Goal: Contribute content: Contribute content

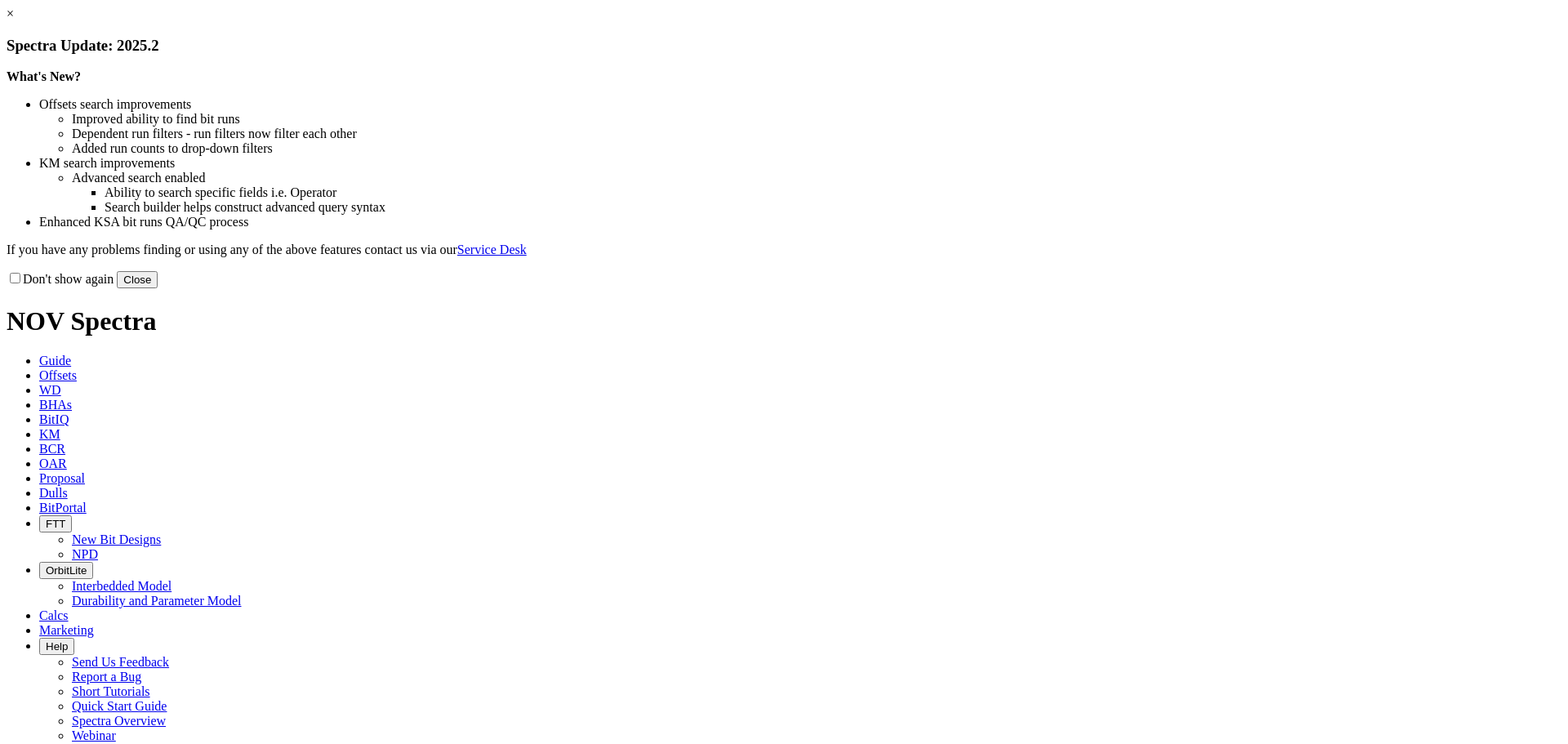
drag, startPoint x: 1125, startPoint y: 447, endPoint x: 1112, endPoint y: 447, distance: 13.0
click at [157, 288] on button "Close" at bounding box center [137, 280] width 41 height 17
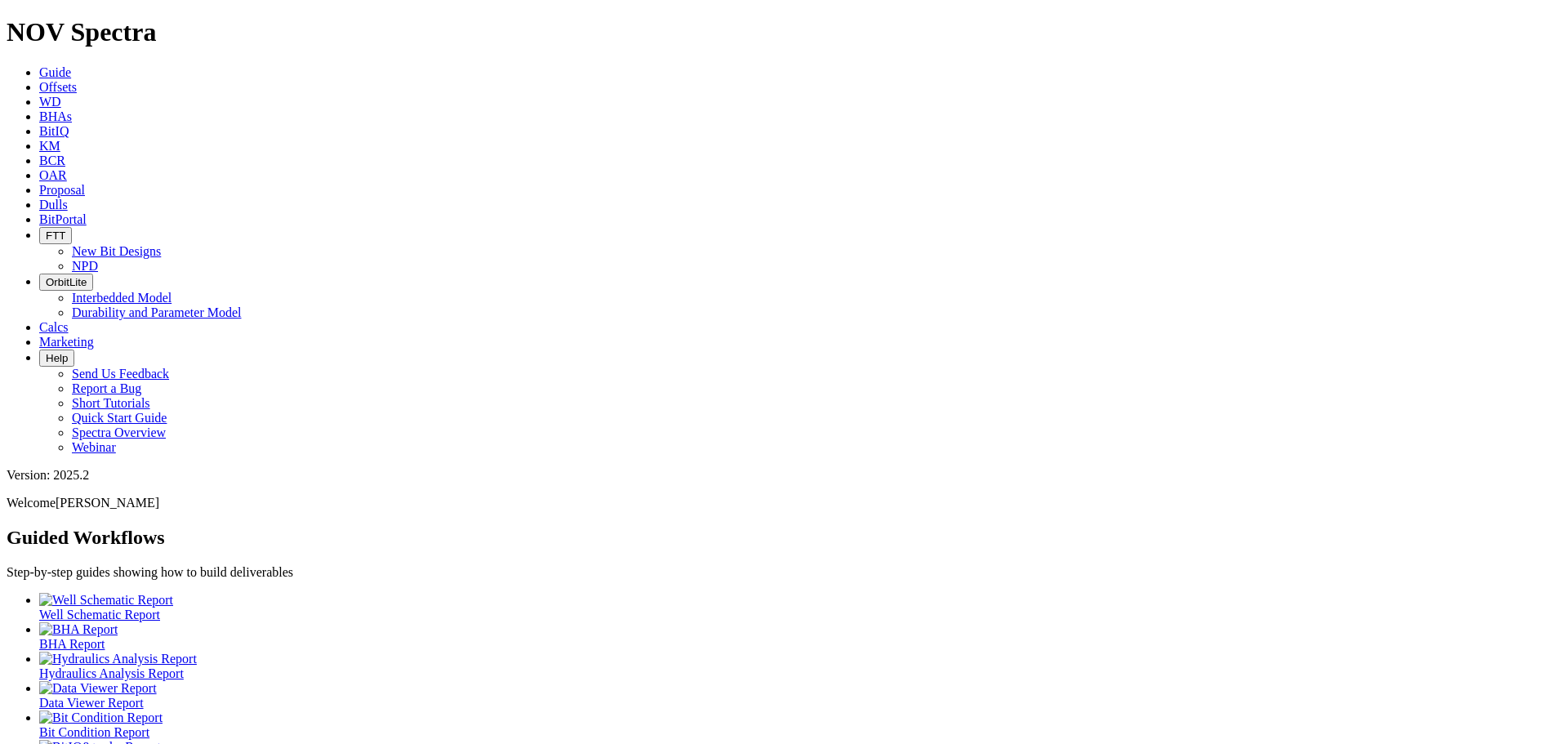
click at [77, 80] on link "Offsets" at bounding box center [58, 87] width 38 height 14
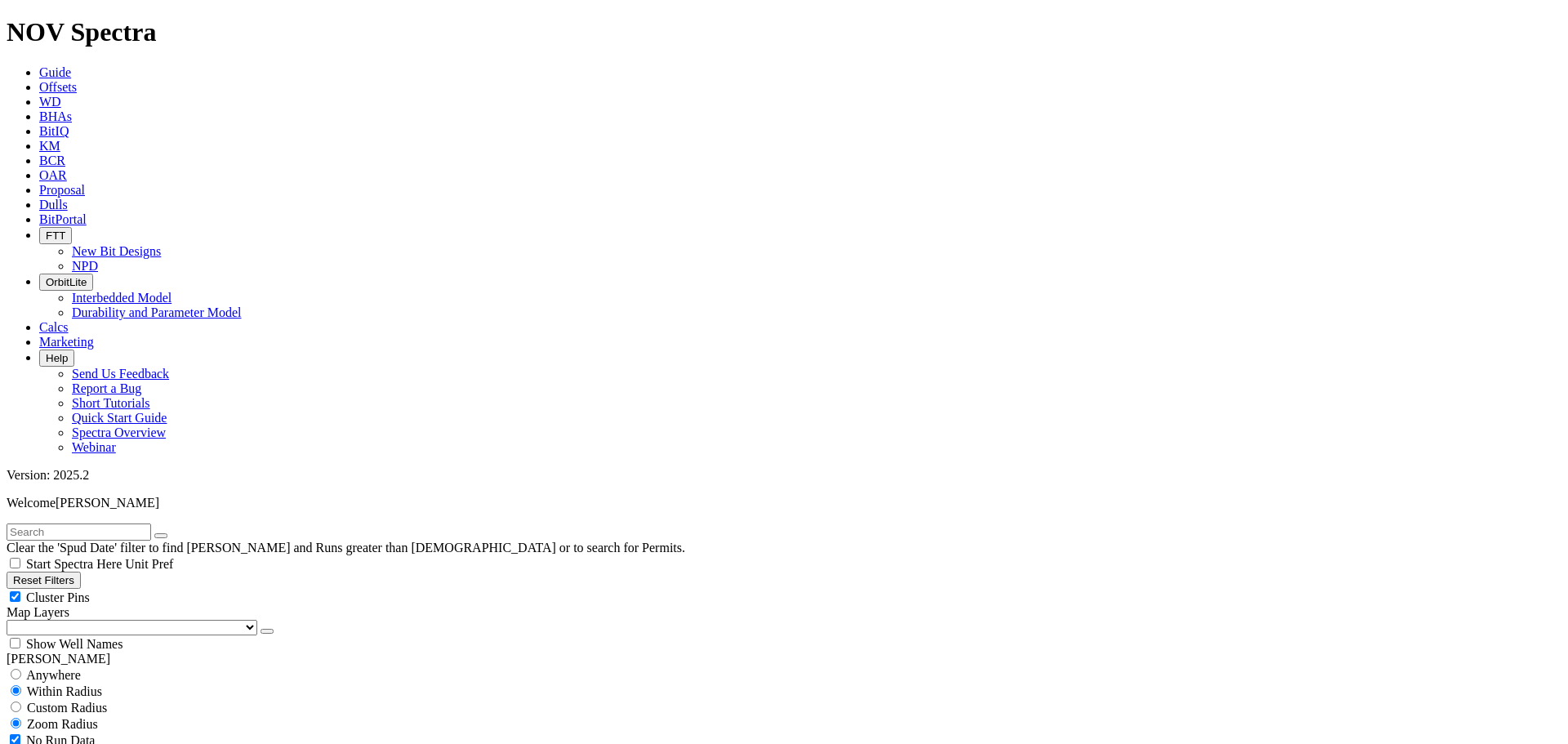
click at [160, 589] on div "Cluster Pins" at bounding box center [784, 597] width 1555 height 16
checkbox input "false"
click at [93, 620] on select "US Counties Alberta, CA Townships British Columbia, CA Townships British Columb…" at bounding box center [132, 628] width 250 height 16
click at [13, 620] on select "US Counties Alberta, CA Townships British Columbia, CA Townships British Columb…" at bounding box center [132, 628] width 250 height 16
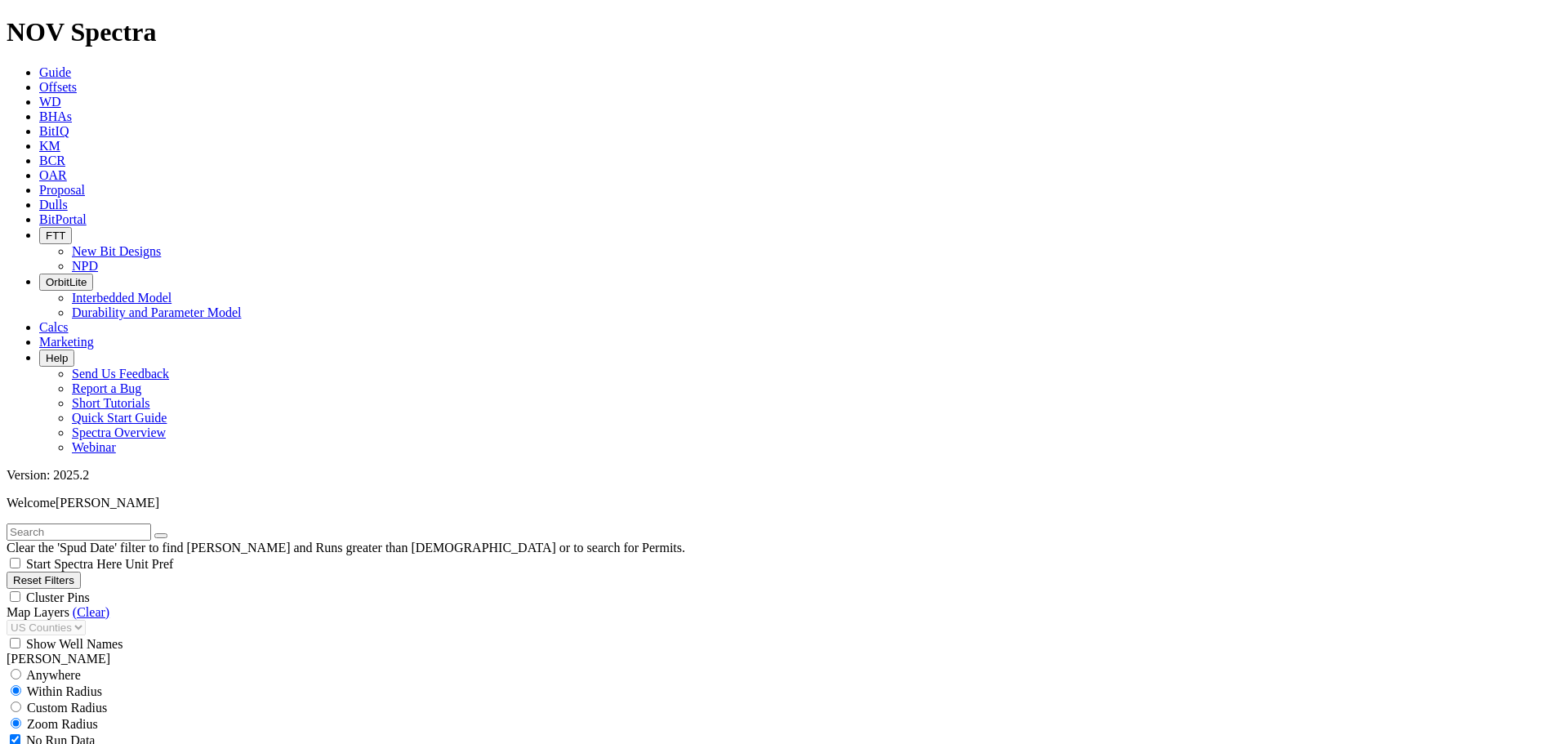
click at [94, 524] on input "text" at bounding box center [79, 532] width 145 height 17
click at [171, 534] on button "submit" at bounding box center [178, 536] width 13 height 5
drag, startPoint x: 86, startPoint y: 78, endPoint x: -26, endPoint y: 63, distance: 113.0
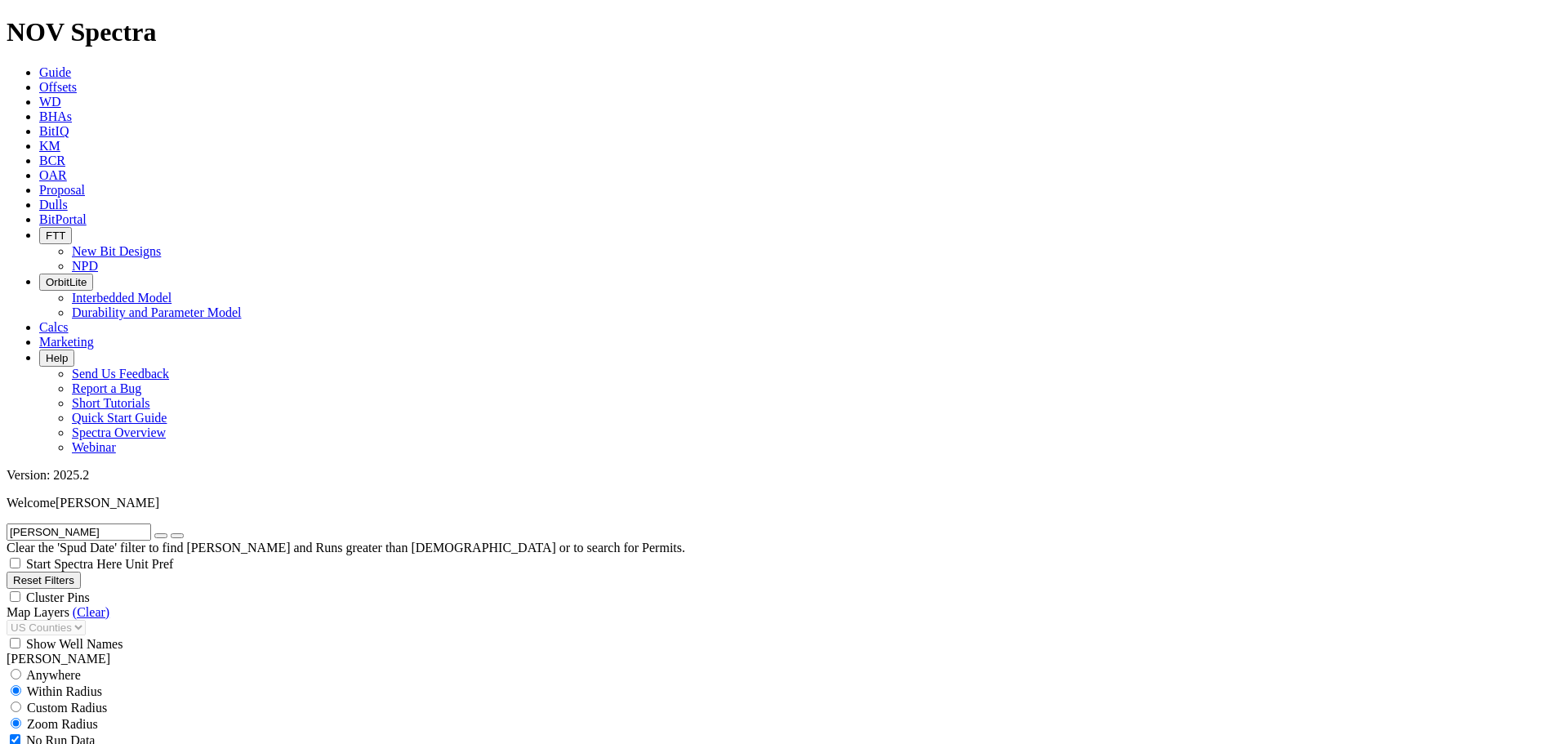
type input "blackwell"
click at [171, 534] on button "submit" at bounding box center [178, 536] width 13 height 5
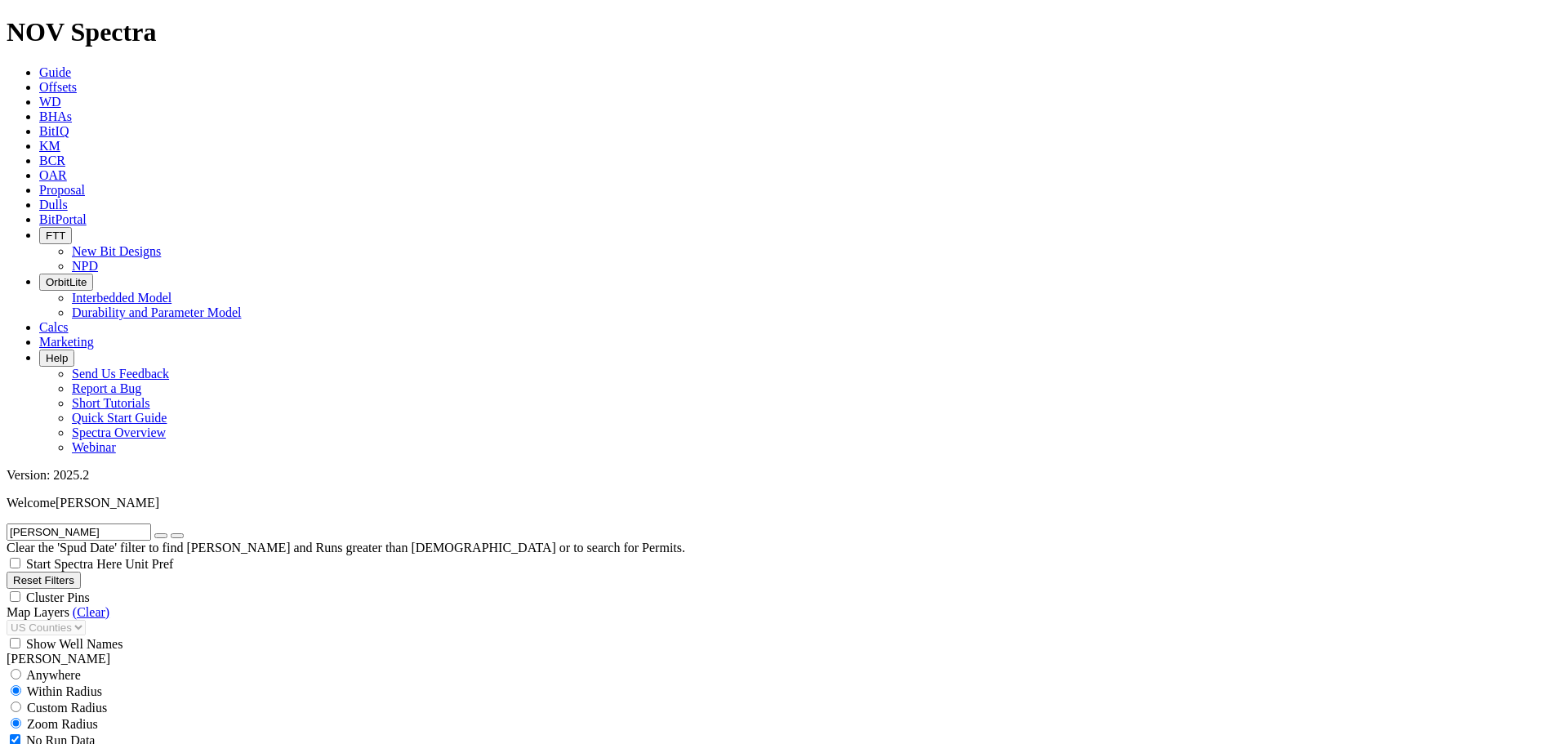
click at [161, 535] on icon "button" at bounding box center [161, 535] width 0 height 0
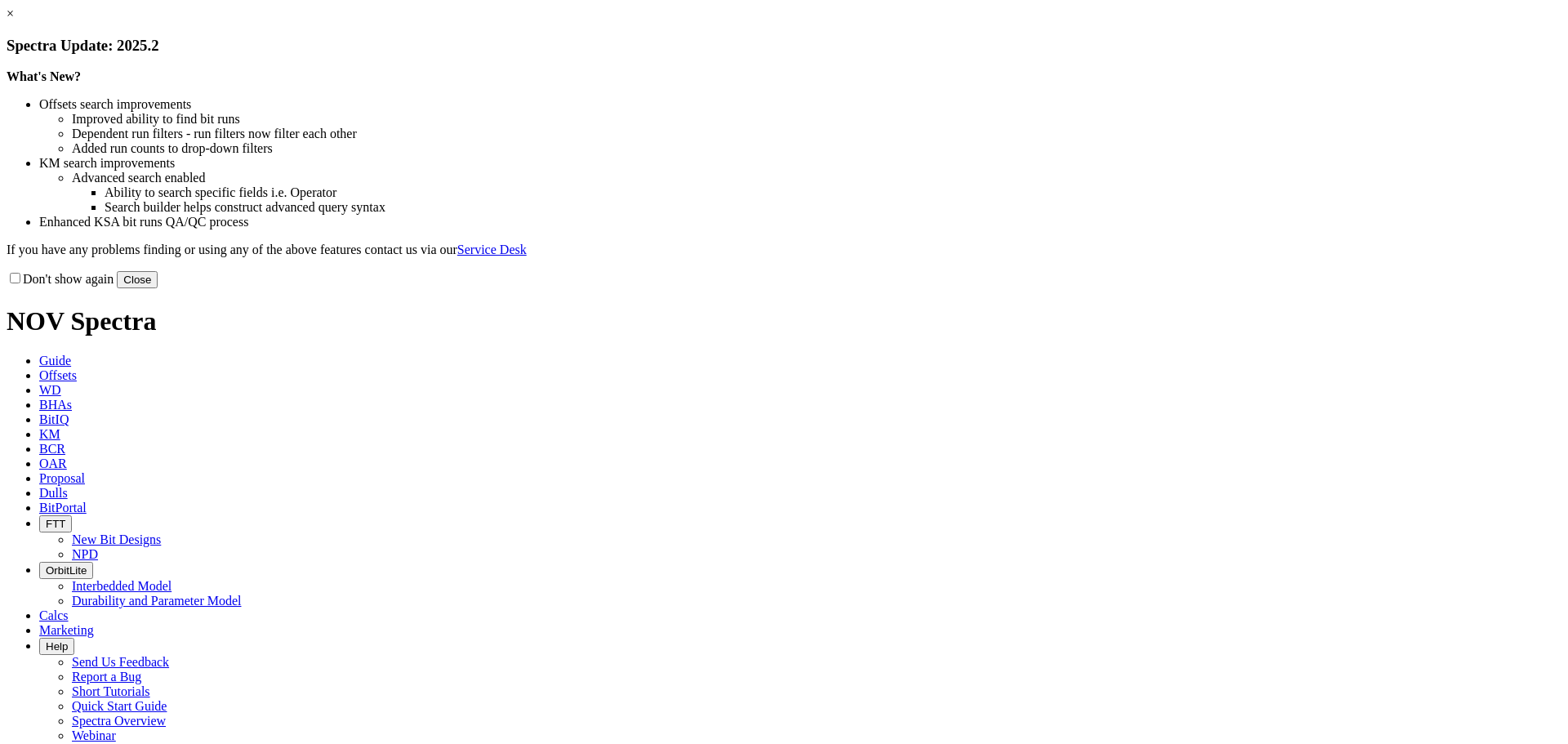
drag, startPoint x: 1112, startPoint y: 447, endPoint x: 672, endPoint y: 143, distance: 534.8
click at [157, 288] on button "Close" at bounding box center [137, 280] width 41 height 17
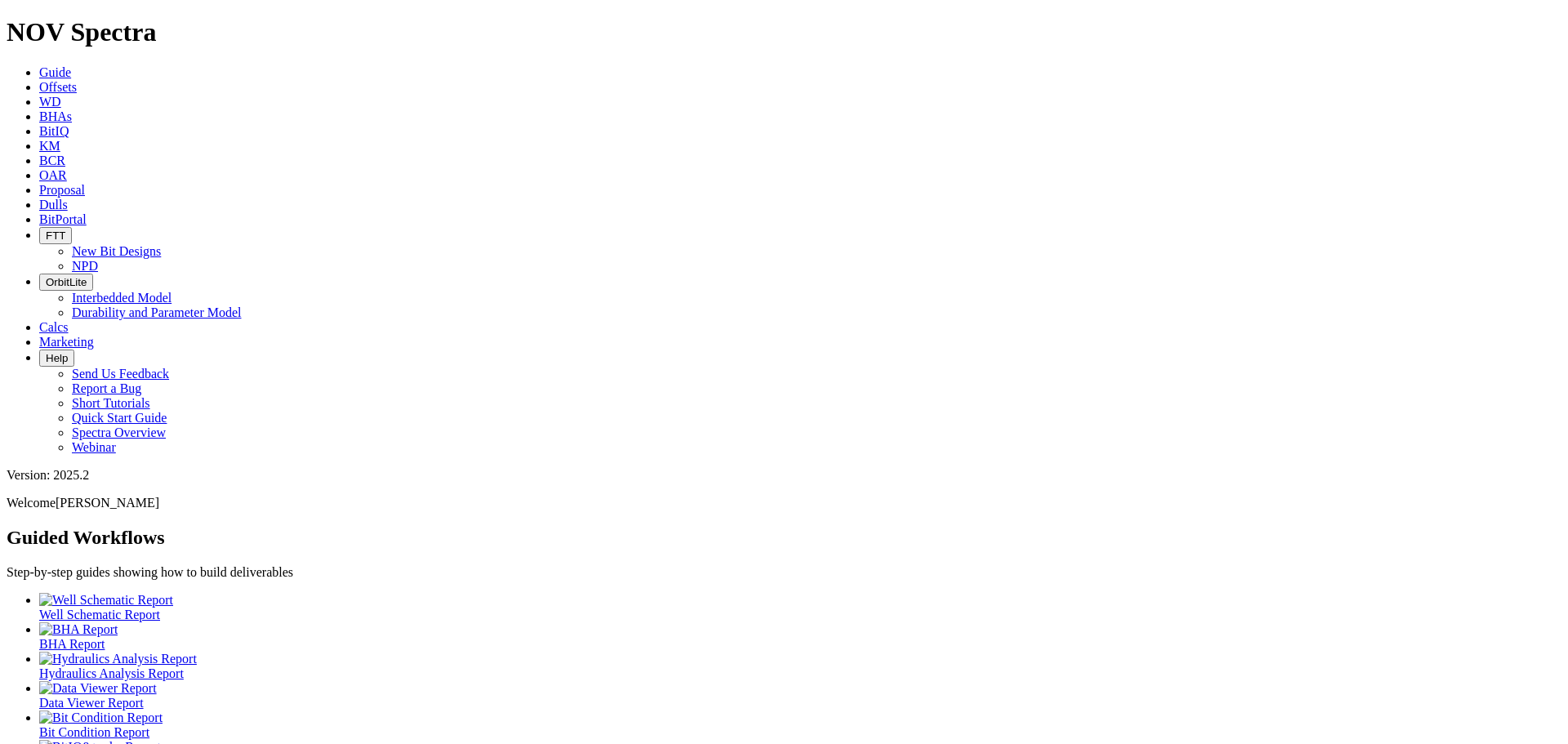
click at [77, 80] on span "Offsets" at bounding box center [58, 87] width 38 height 14
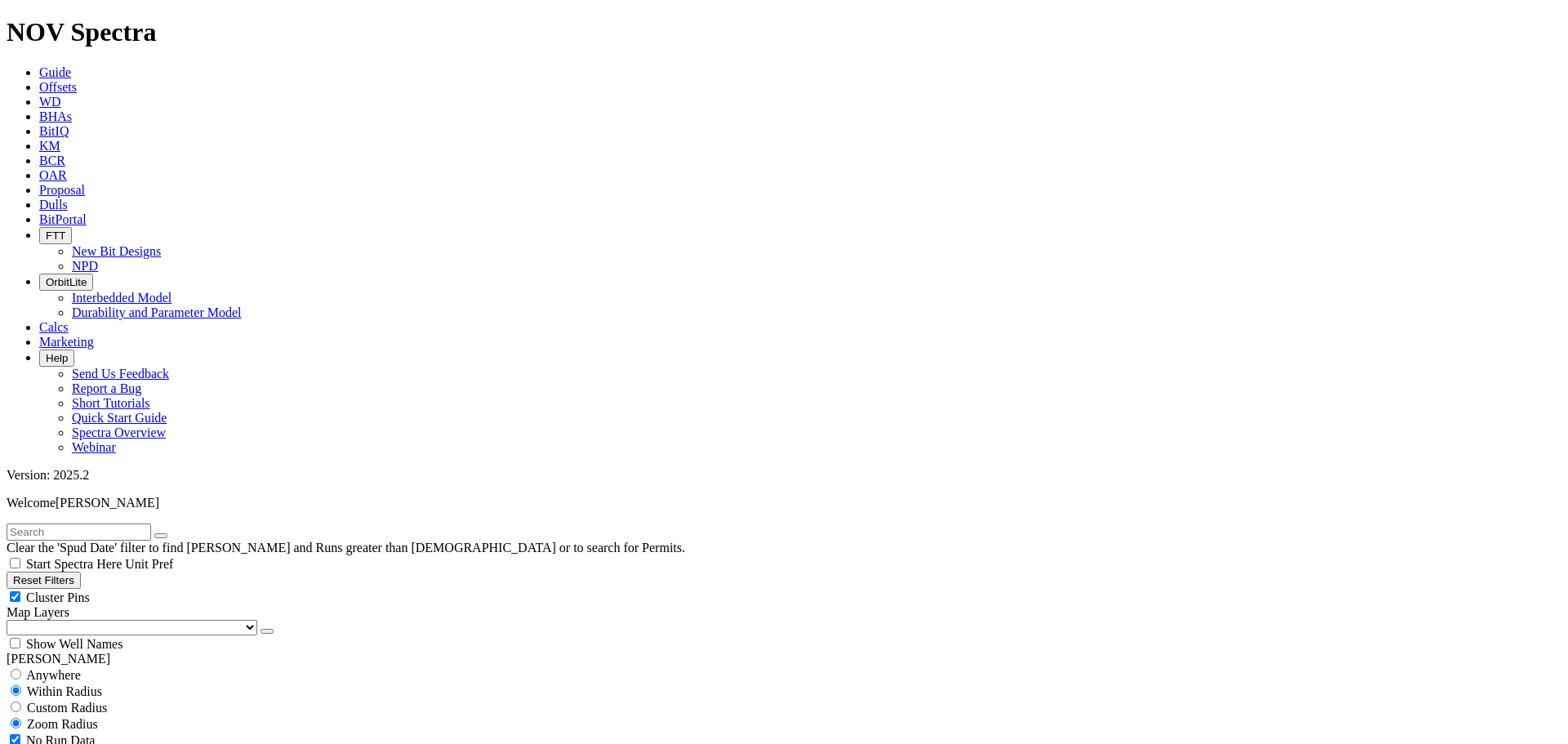
click at [164, 589] on div "Cluster Pins" at bounding box center [784, 597] width 1555 height 16
checkbox input "false"
click at [99, 620] on select "US Counties Alberta, CA Townships British Columbia, CA Townships British Columb…" at bounding box center [132, 628] width 250 height 16
click at [13, 620] on select "US Counties Alberta, CA Townships British Columbia, CA Townships British Columb…" at bounding box center [132, 628] width 250 height 16
click at [68, 198] on link "Dulls" at bounding box center [54, 204] width 28 height 14
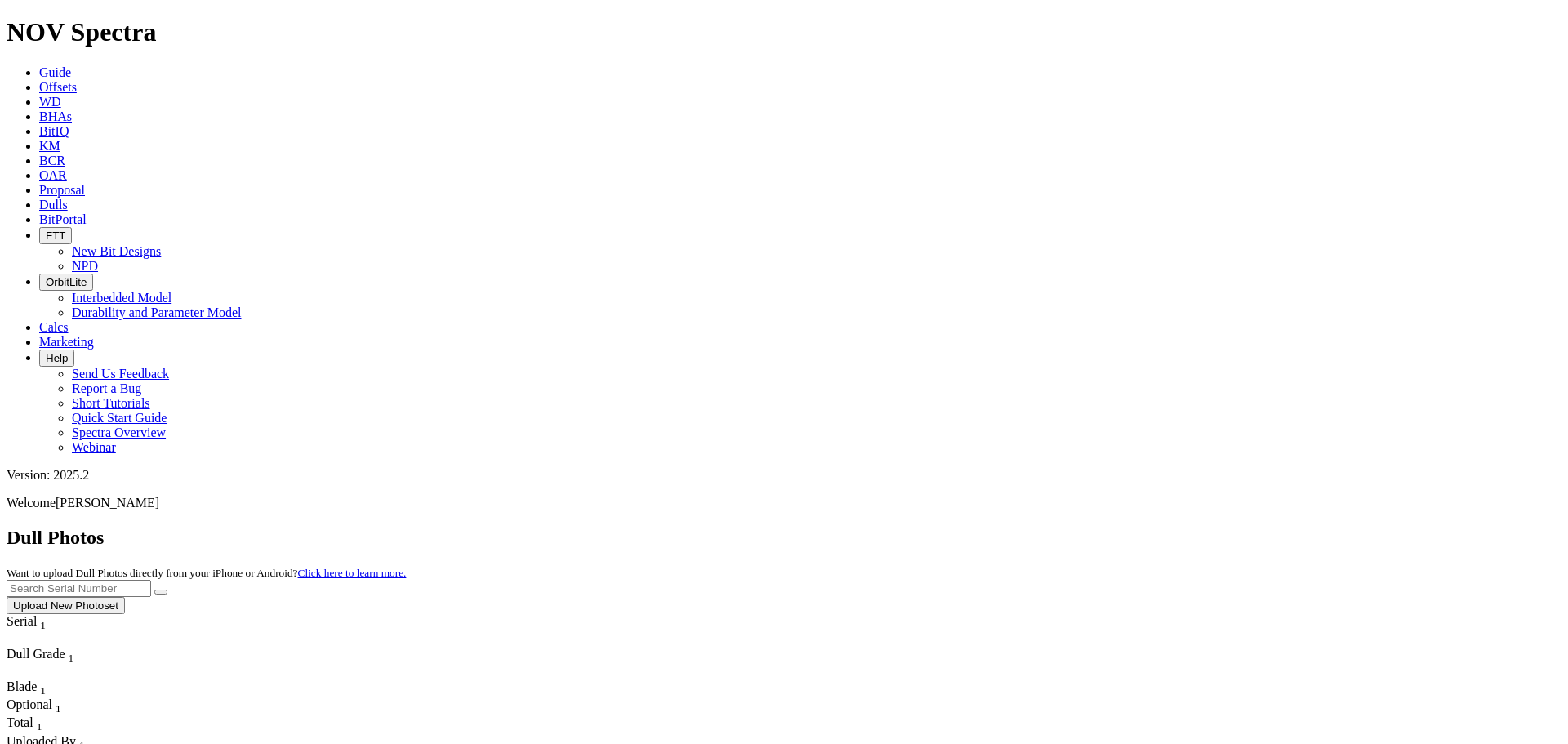
click at [151, 580] on input "text" at bounding box center [79, 588] width 145 height 17
type input "a303974"
click at [154, 590] on button "submit" at bounding box center [161, 592] width 13 height 5
click at [125, 597] on button "Upload New Photoset" at bounding box center [65, 606] width 118 height 17
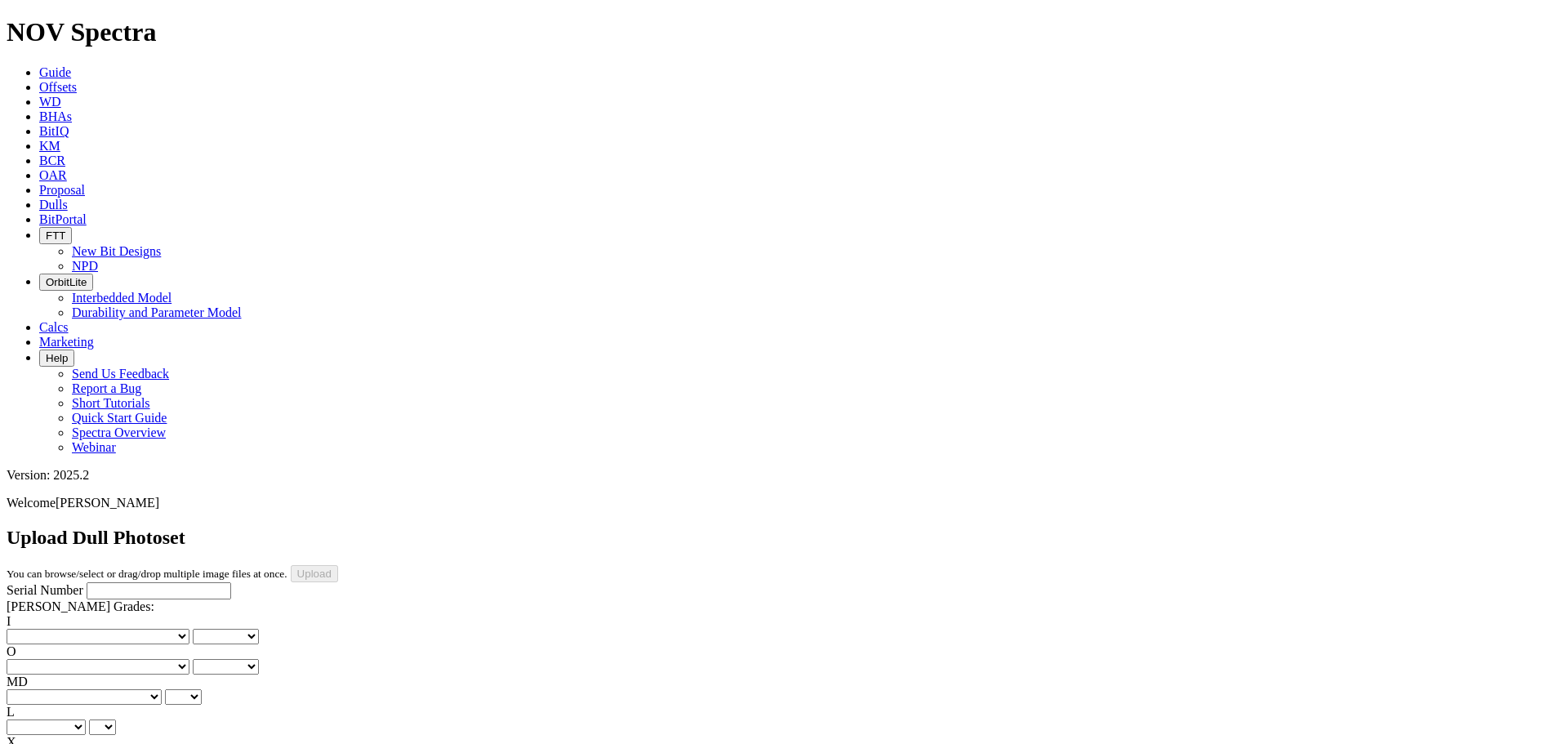
click at [112, 582] on input "Serial Number" at bounding box center [158, 591] width 145 height 17
type input "A303974"
click at [71, 629] on select "No lost, worn or damaged cutters 0 1 2 3 4 5 6 7 8 No diamond table left on any…" at bounding box center [98, 637] width 183 height 16
click at [73, 629] on select "No lost, worn or damaged cutters 0 1 2 3 4 5 6 7 8 No diamond table left on any…" at bounding box center [98, 637] width 183 height 16
select select "number:0"
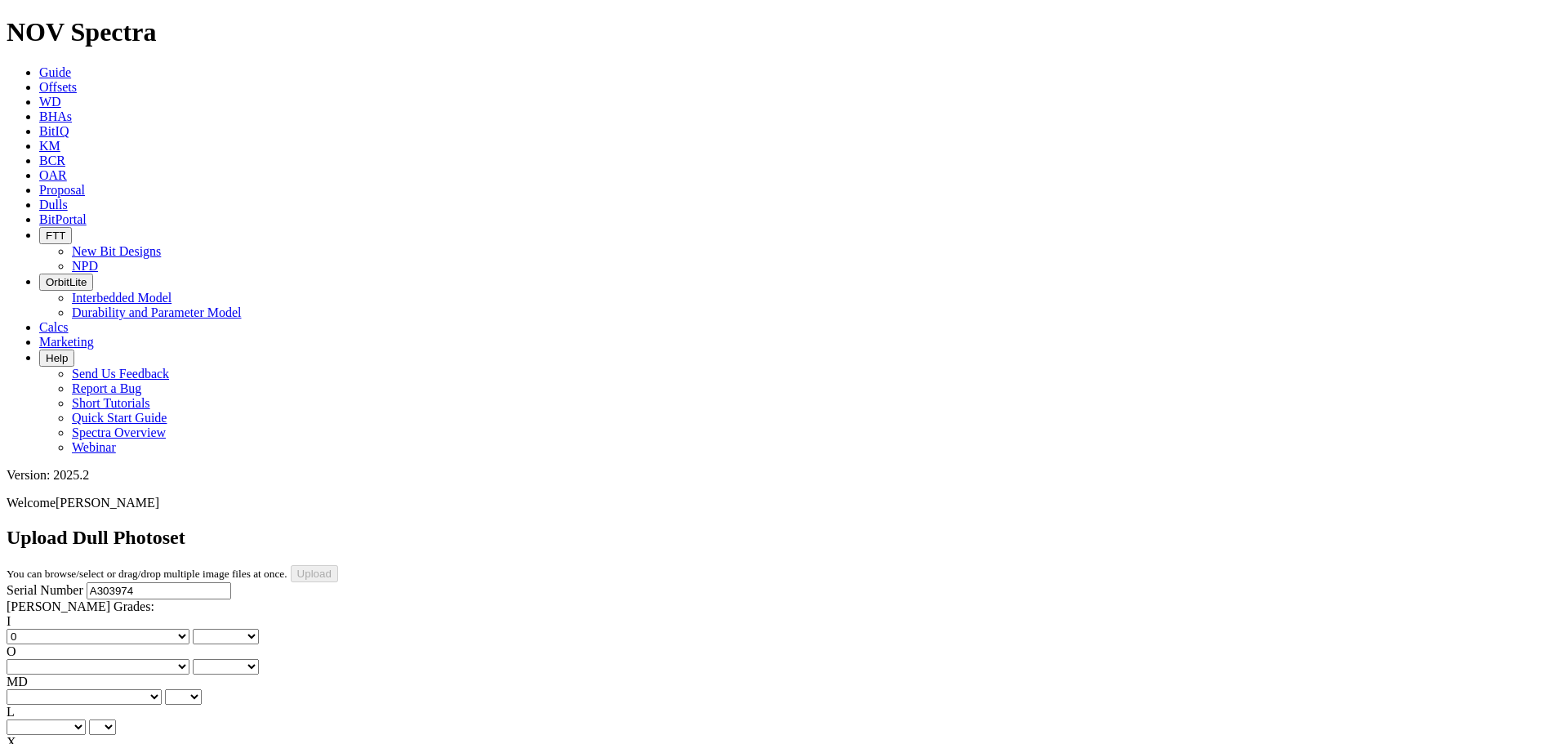
click at [33, 629] on select "No lost, worn or damaged cutters 0 1 2 3 4 5 6 7 8 No diamond table left on any…" at bounding box center [98, 637] width 183 height 16
select select "number:0"
click at [133, 659] on select "No lost, worn or damaged cutters 0 1 2 3 4 5 6 7 8 No diamond table left on any…" at bounding box center [98, 667] width 183 height 16
select select "number:0"
click at [116, 659] on select "No lost, worn or damaged cutters 0 1 2 3 4 5 6 7 8 No diamond table left on any…" at bounding box center [98, 667] width 183 height 16
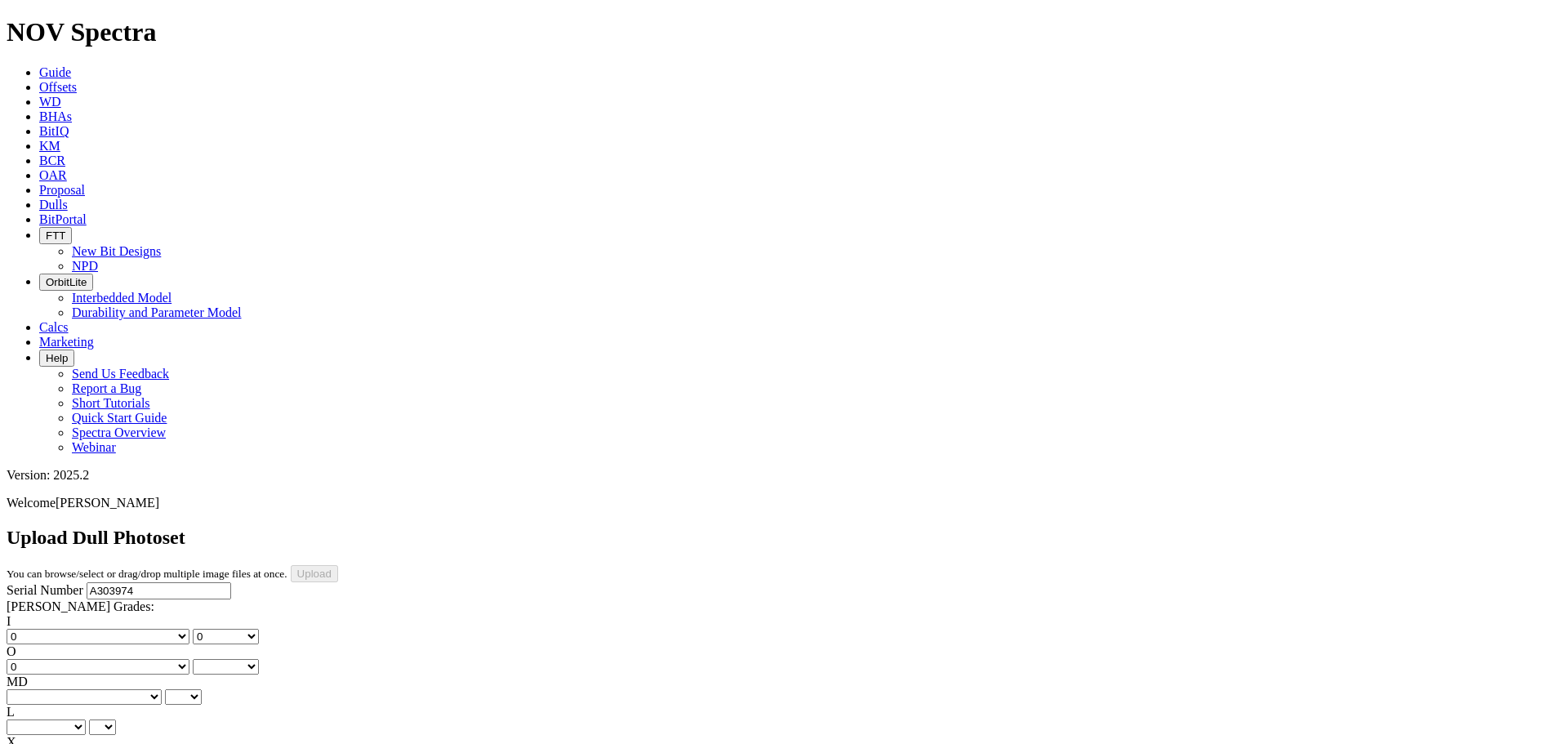
select select "number:0"
click at [70, 690] on select "BF - Bond Failure BT - Broken Teeth/Cutters BU - Balled Up Bit CR - Cored CT - …" at bounding box center [84, 697] width 155 height 16
select select "string:CT"
click at [33, 690] on select "BF - Bond Failure BT - Broken Teeth/Cutters BU - Balled Up Bit CR - Cored CT - …" at bounding box center [84, 697] width 155 height 16
select select "string:CT"
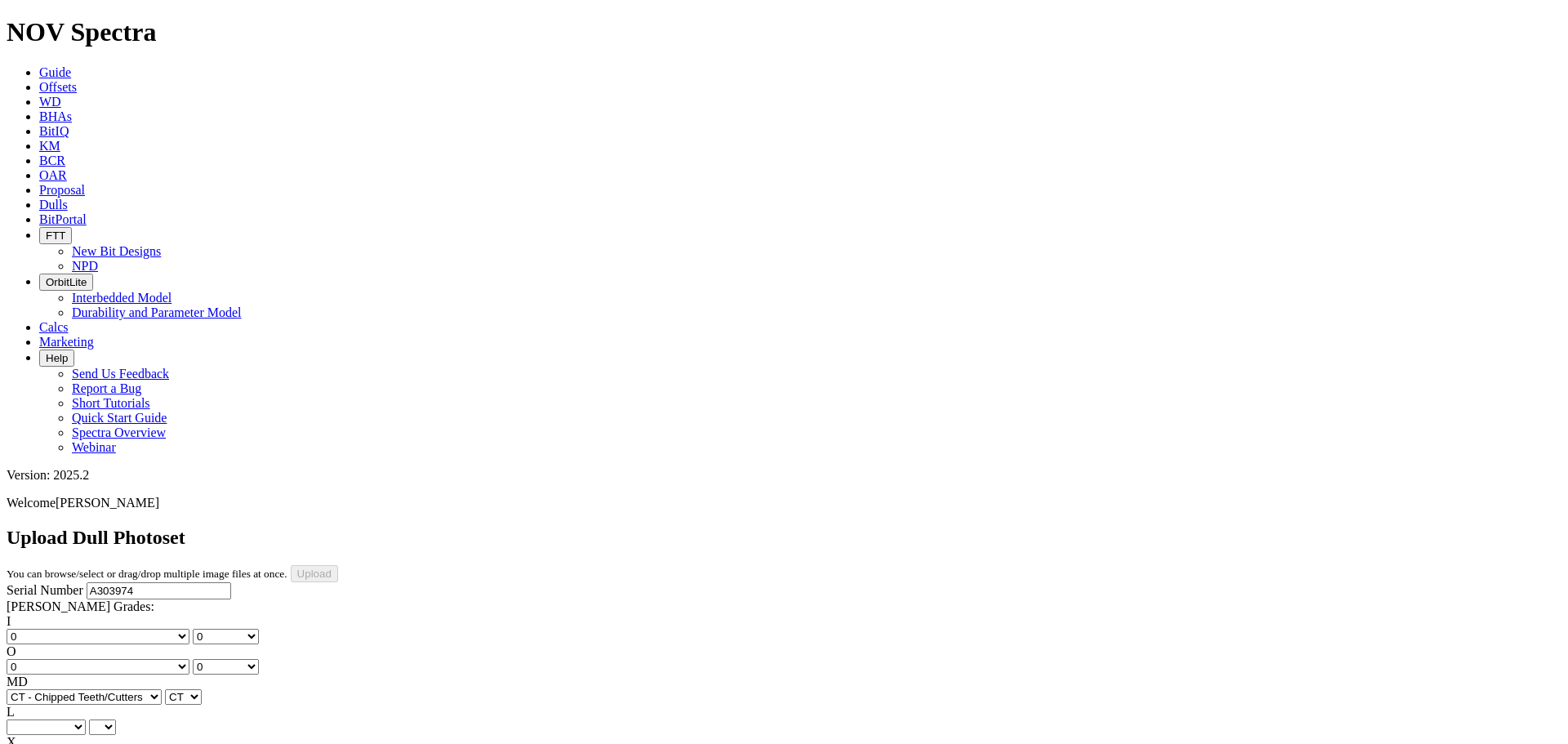
click at [85, 720] on select "A - All C - Cone G - Gauge N - Nose S - Shoulder T - Taper" at bounding box center [46, 727] width 80 height 16
select select "string:G"
click at [85, 720] on select "A - All C - Cone G - Gauge N - Nose S - Shoulder T - Taper" at bounding box center [46, 727] width 80 height 16
select select "string:G"
drag, startPoint x: 83, startPoint y: 373, endPoint x: 80, endPoint y: 380, distance: 7.6
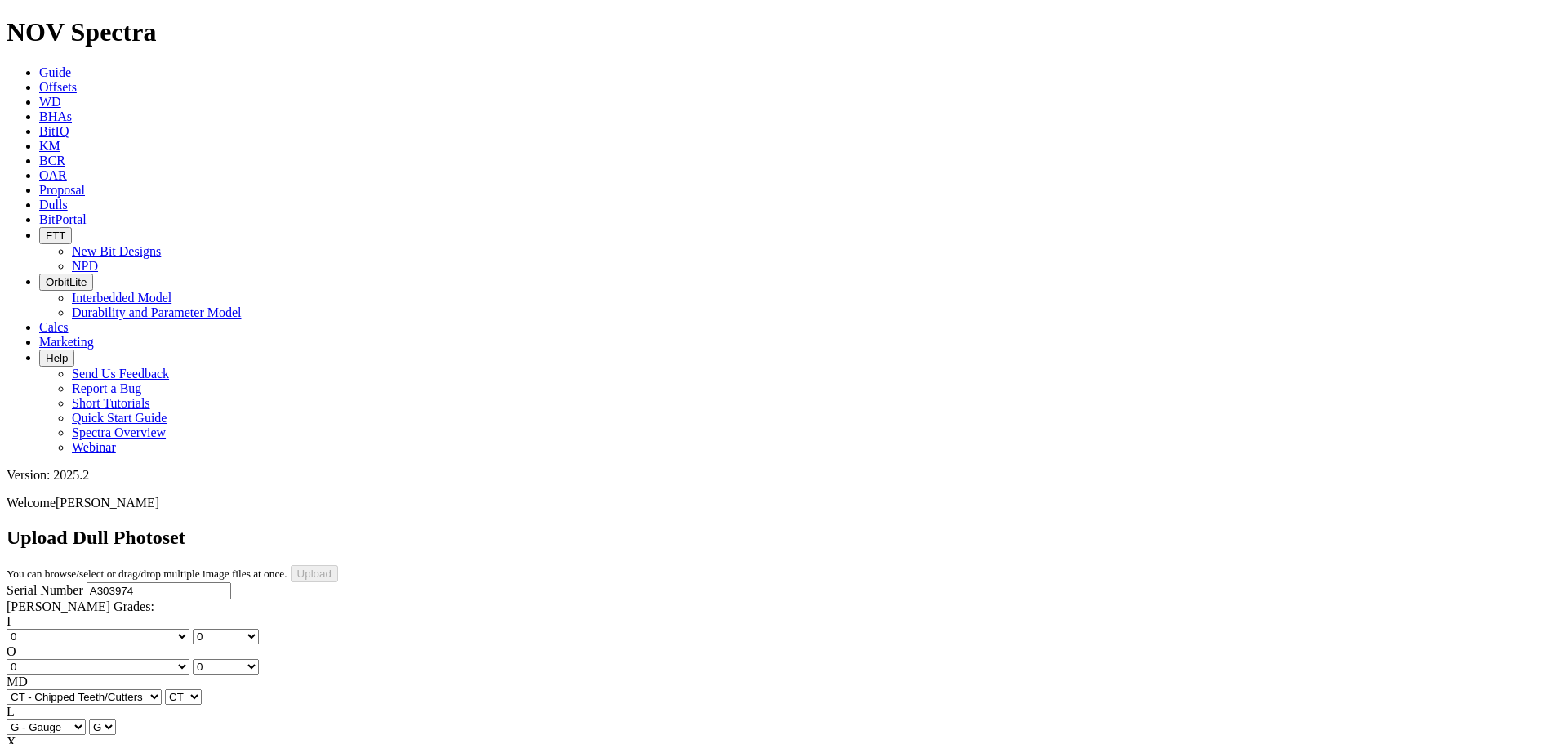
click at [32, 743] on select "X" at bounding box center [19, 757] width 25 height 16
select select "string:X"
click at [32, 743] on select "X" at bounding box center [19, 757] width 25 height 16
select select "string:X"
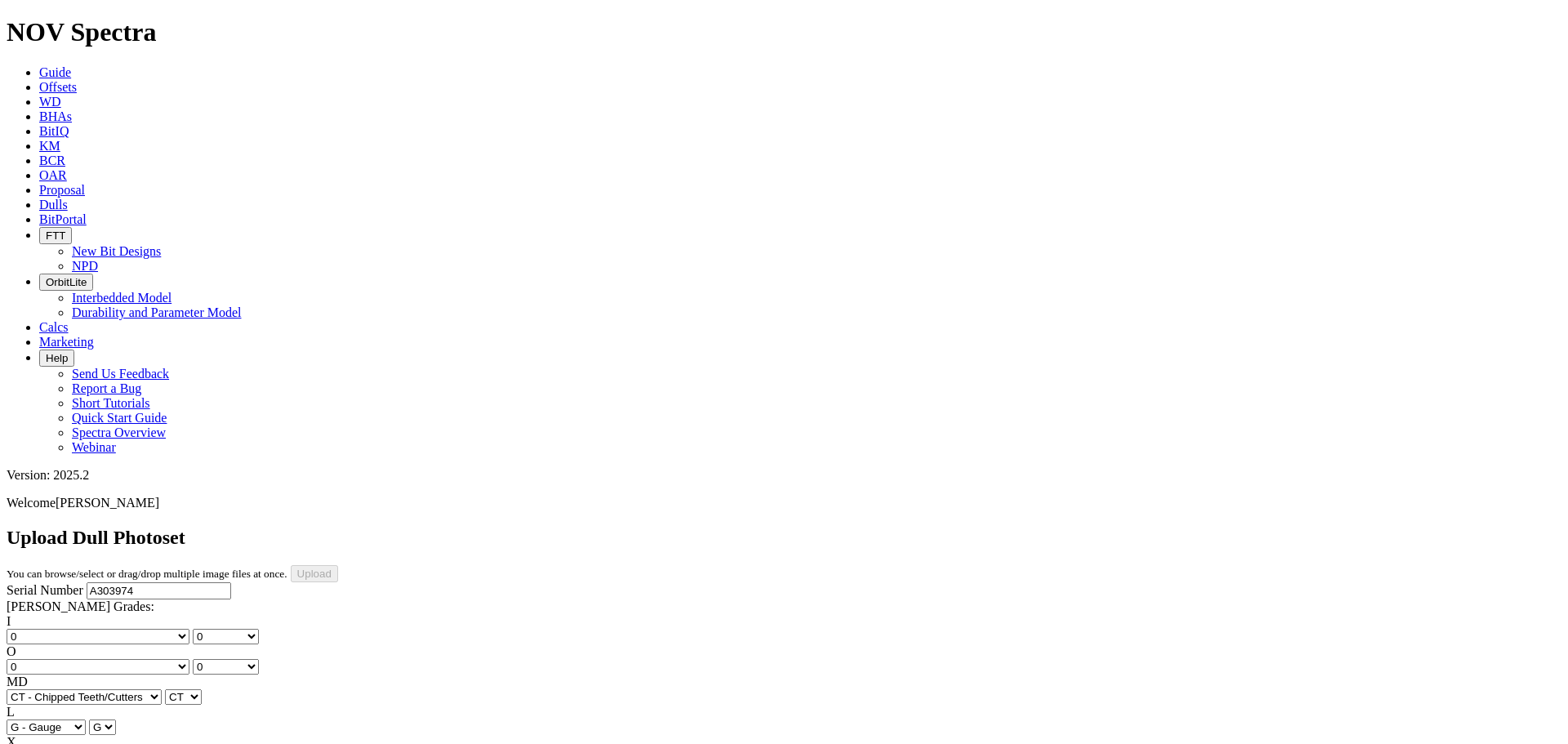
select select "string:I"
select select "string:WT"
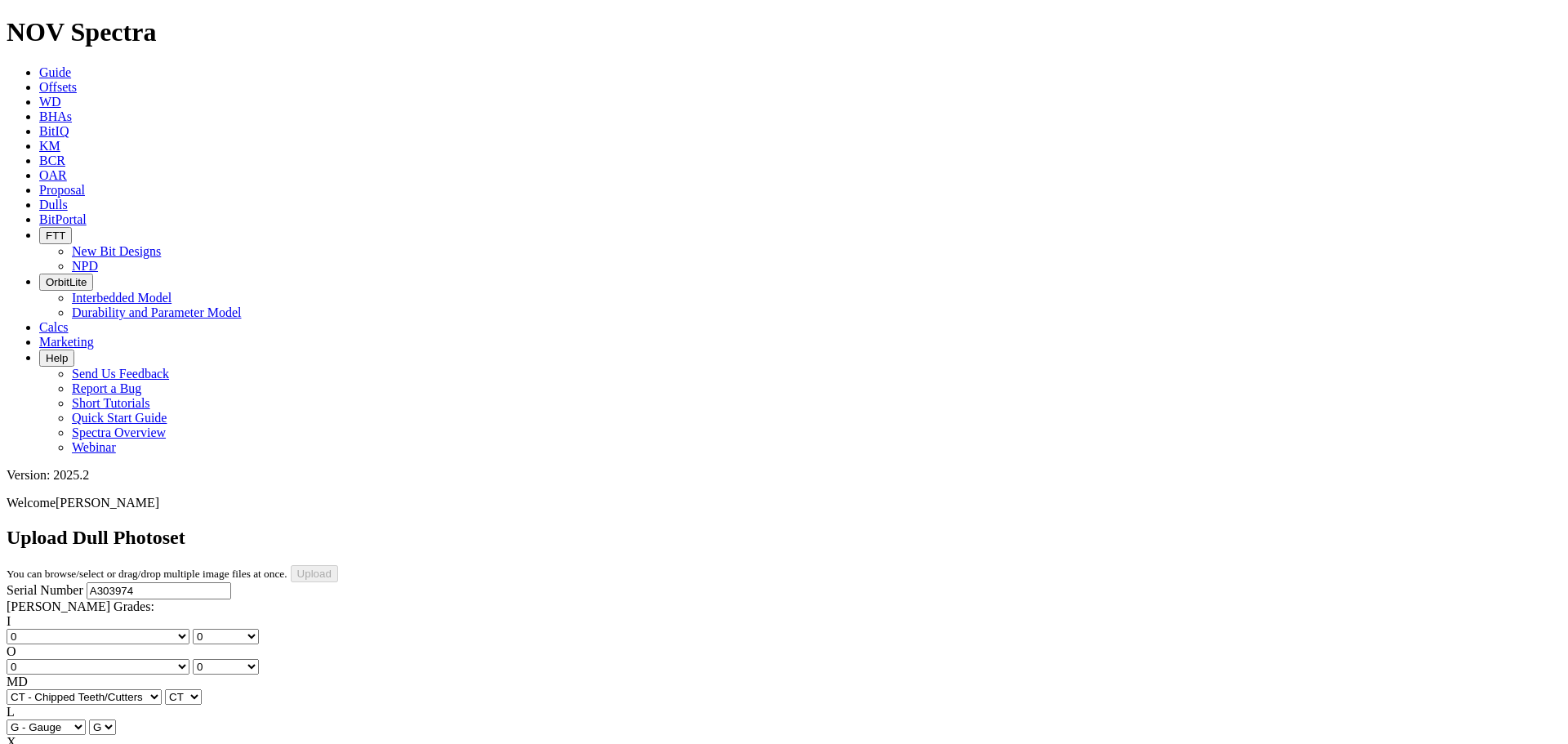
select select "string:WT"
